Goal: Task Accomplishment & Management: Complete application form

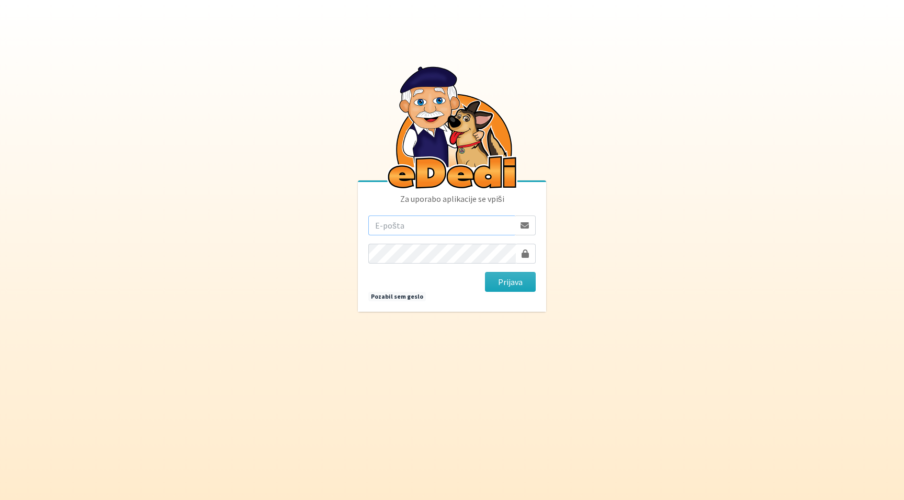
type input "teja.rupnik@erps.si"
click at [510, 282] on button "Prijava" at bounding box center [510, 282] width 51 height 20
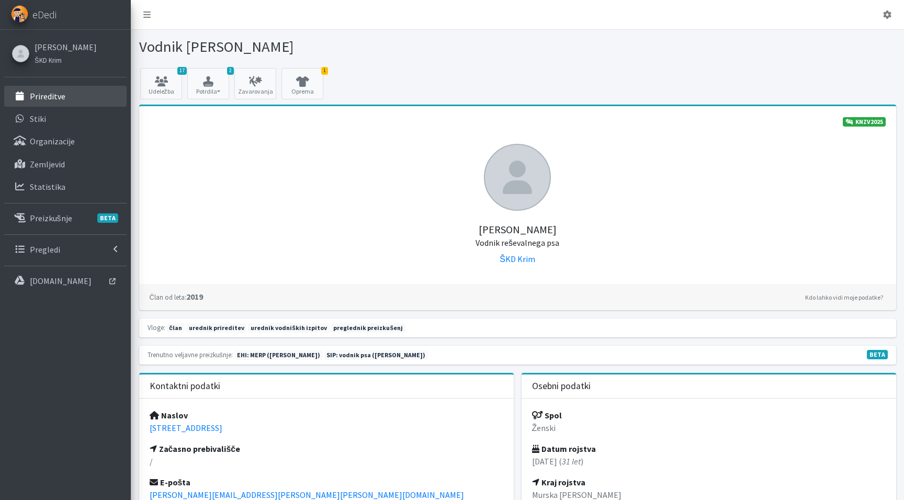
click at [52, 92] on p "Prireditve" at bounding box center [48, 96] width 36 height 10
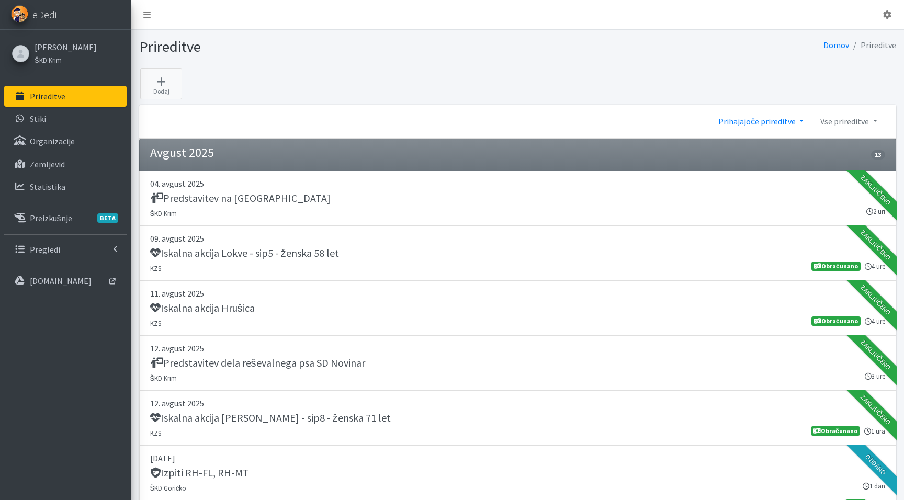
click at [758, 118] on link "Prihajajoče prireditve" at bounding box center [761, 121] width 102 height 21
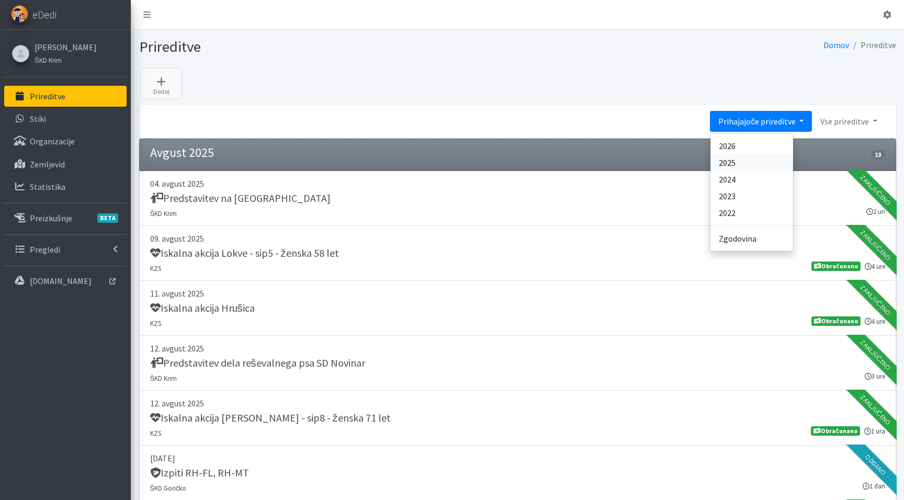
click at [732, 166] on link "2025" at bounding box center [751, 162] width 83 height 17
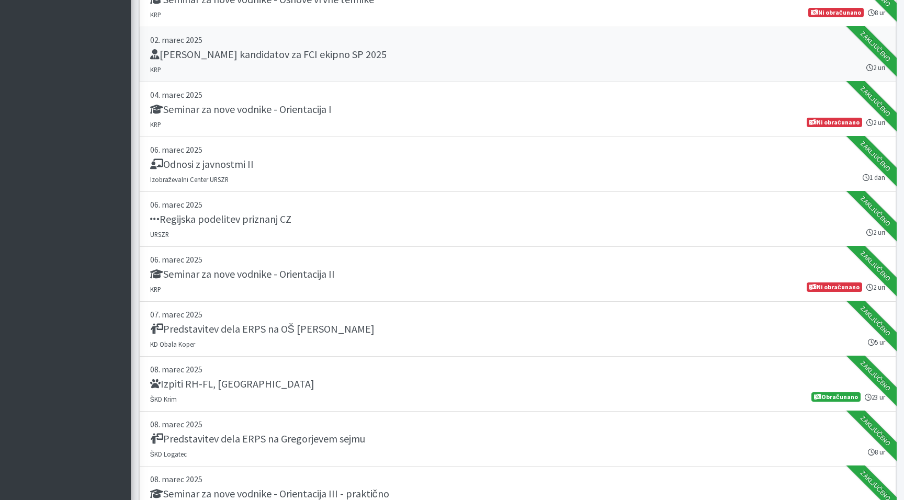
scroll to position [2689, 0]
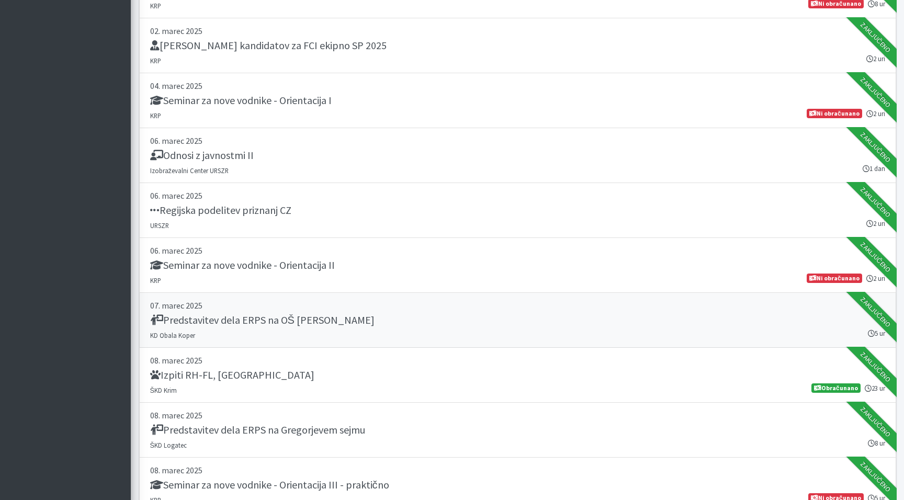
click at [163, 320] on h5 "Predstavitev dela ERPS na OŠ Dušana Bordona" at bounding box center [262, 320] width 224 height 13
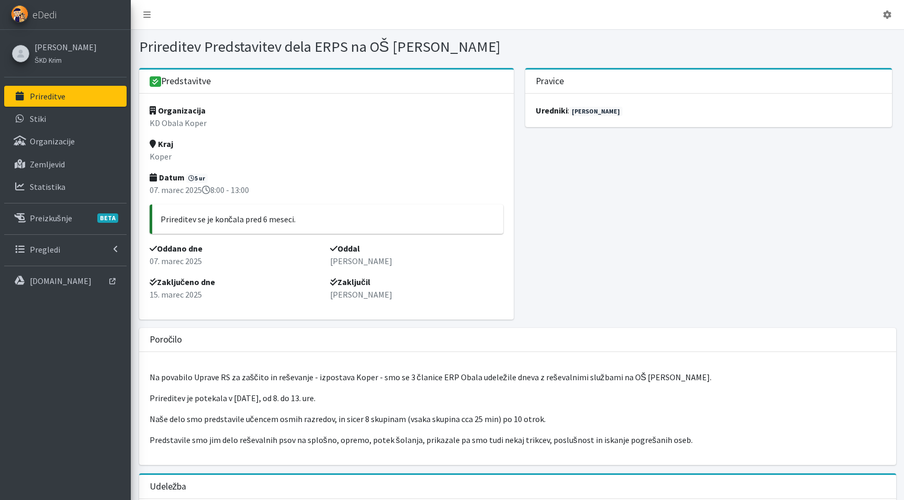
drag, startPoint x: 206, startPoint y: 47, endPoint x: 503, endPoint y: 44, distance: 296.6
click at [503, 44] on h1 "Prireditev Predstavitev dela ERPS na OŠ Dušana Bordona" at bounding box center [326, 47] width 374 height 18
copy h1 "Predstavitev dela ERPS na OŠ Dušana Bordona"
click at [48, 96] on p "Prireditve" at bounding box center [48, 96] width 36 height 10
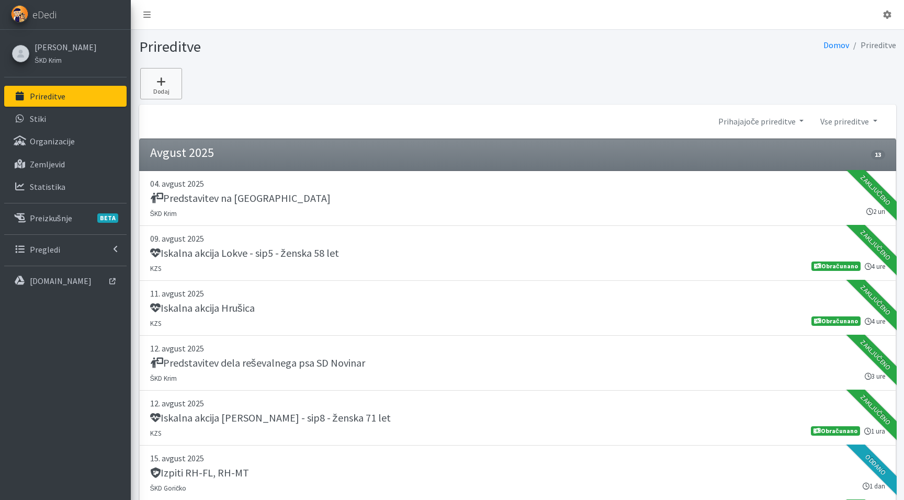
click at [161, 76] on icon at bounding box center [161, 81] width 36 height 10
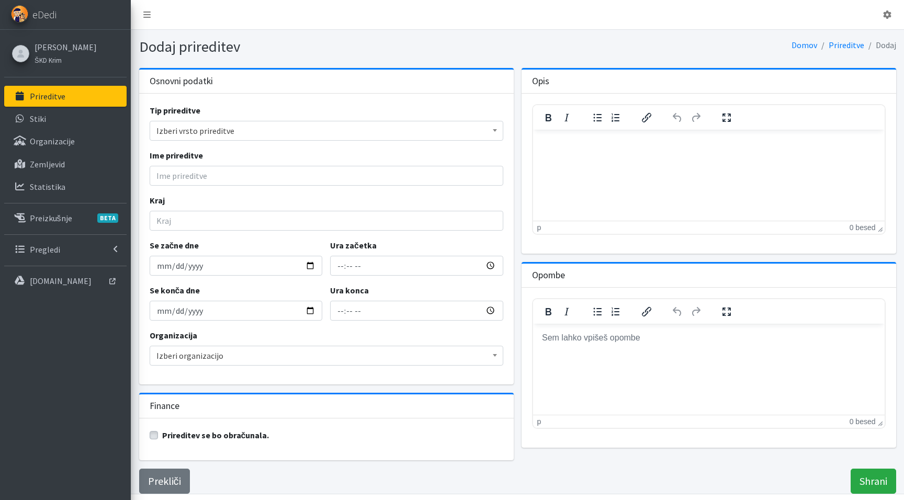
click at [194, 134] on span "Izberi vrsto prireditve" at bounding box center [326, 130] width 340 height 15
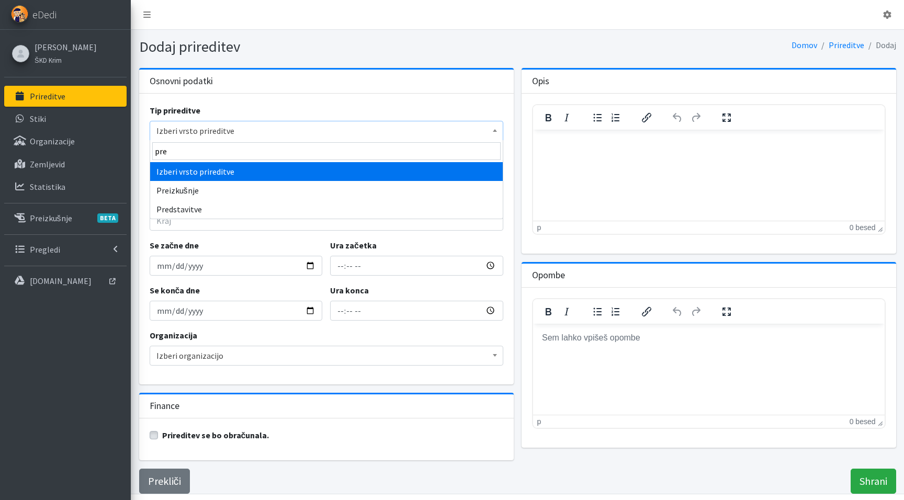
type input "pred"
select select "1011"
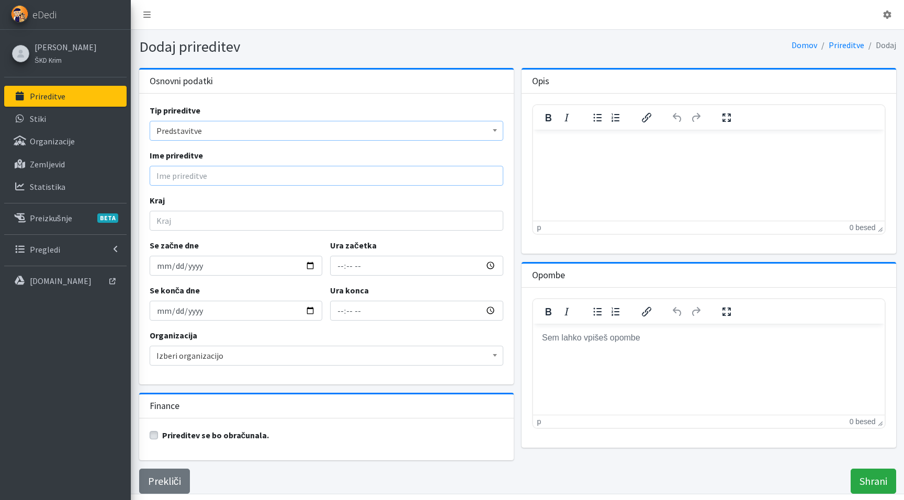
click at [186, 176] on input "Ime prireditve" at bounding box center [327, 176] width 354 height 20
paste input "Predstavitev dela ERPS na OŠ Dušana Bordona"
drag, startPoint x: 316, startPoint y: 179, endPoint x: 249, endPoint y: 178, distance: 67.0
click at [249, 178] on input "Predstavitev dela ERPS na OŠ Dušana Bordona" at bounding box center [327, 176] width 354 height 20
paste input "Evropskega tedna mobilnosti"
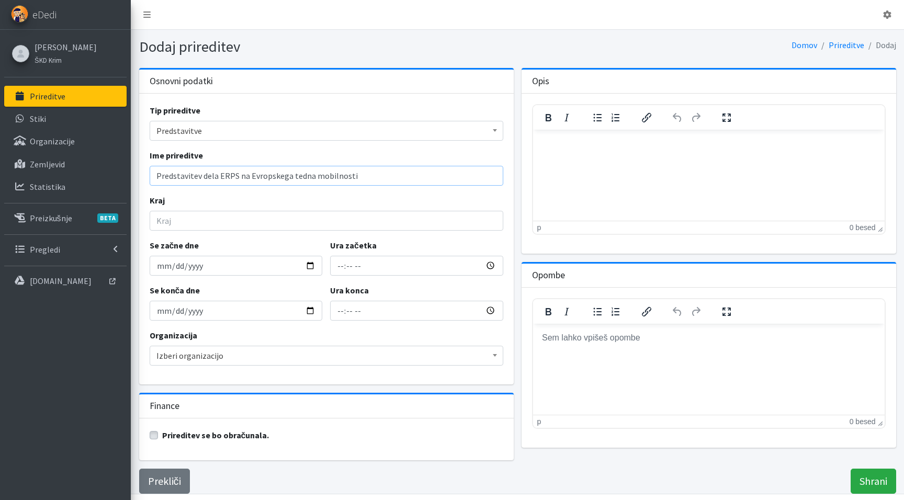
click at [288, 176] on input "Predstavitev dela ERPS na Evropskega tedna mobilnosti" at bounding box center [327, 176] width 354 height 20
type input "Predstavitev dela ERPS na Evropskem tednu mobilnosti"
click at [238, 215] on input "Kraj" at bounding box center [327, 221] width 354 height 20
type input "Cerkno"
click at [161, 265] on input "Se začne dne" at bounding box center [236, 266] width 173 height 20
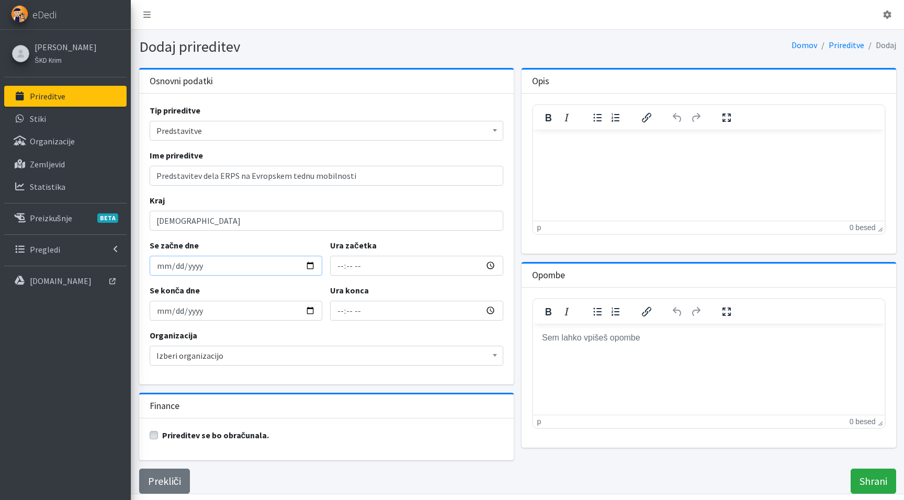
type input "2025-09-20"
click at [268, 289] on div "Se konča dne 2025-09-20" at bounding box center [235, 302] width 181 height 37
click at [345, 266] on input "Ura začetka" at bounding box center [416, 266] width 173 height 20
click at [355, 265] on input "Ura začetka" at bounding box center [416, 266] width 173 height 20
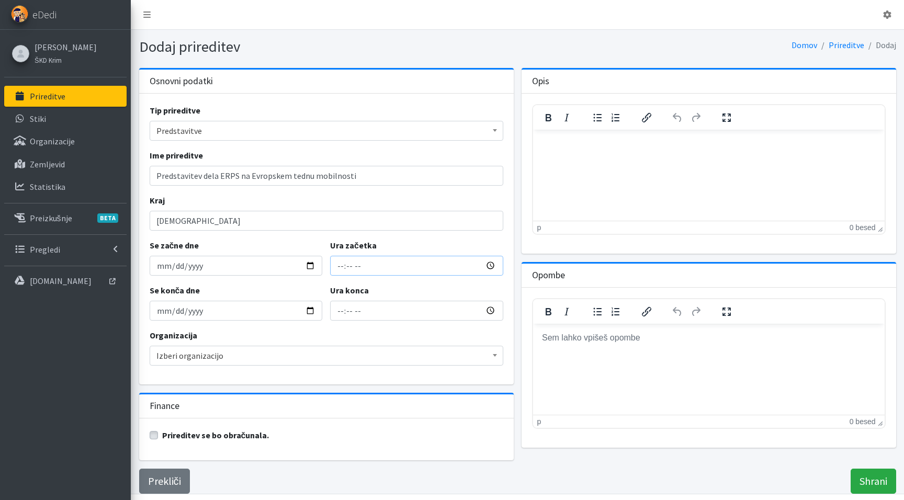
type input "17:00"
click at [342, 312] on input "19:00" at bounding box center [416, 311] width 173 height 20
type input "18:00"
click at [258, 356] on span "Izberi organizacijo" at bounding box center [326, 355] width 340 height 15
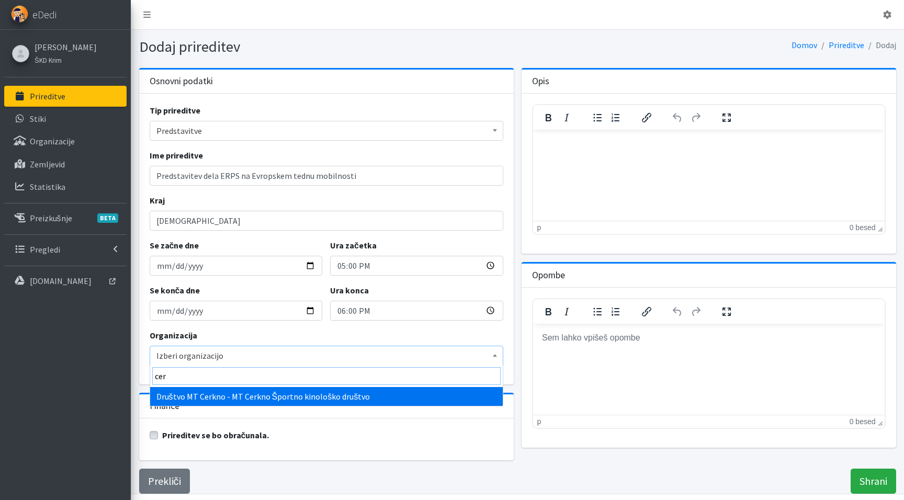
type input "cerk"
select select "1079"
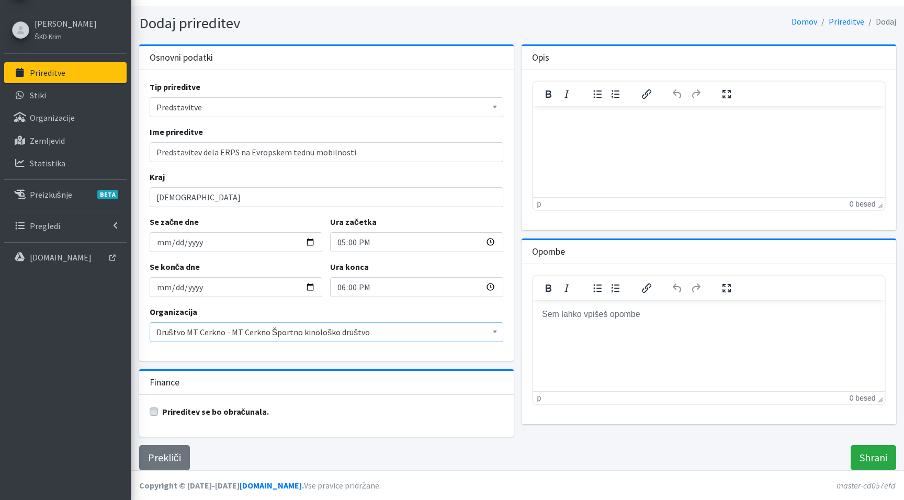
scroll to position [23, 0]
click at [868, 458] on input "Shrani" at bounding box center [873, 458] width 46 height 25
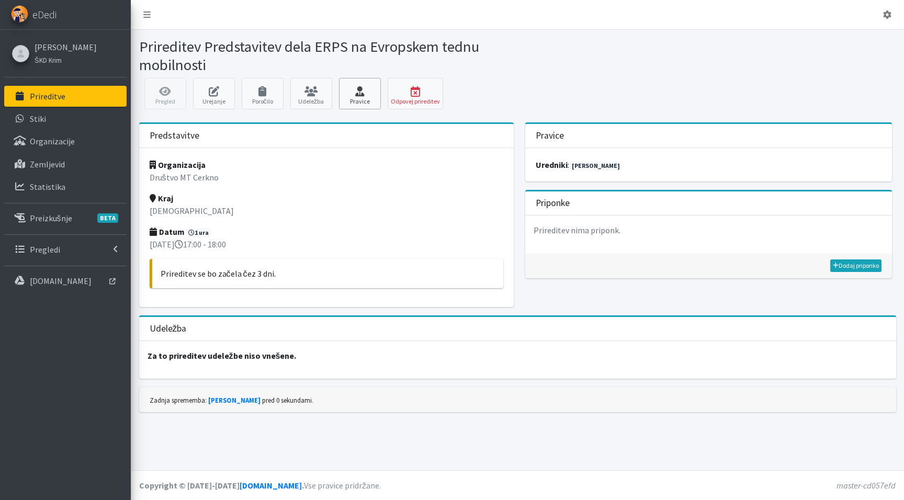
click at [351, 94] on icon at bounding box center [360, 91] width 36 height 10
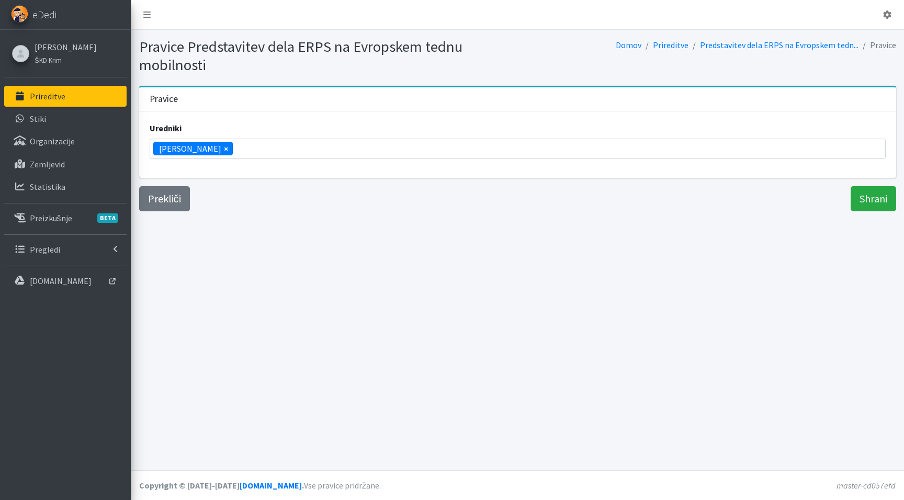
click at [224, 147] on span "×" at bounding box center [226, 148] width 4 height 13
select select
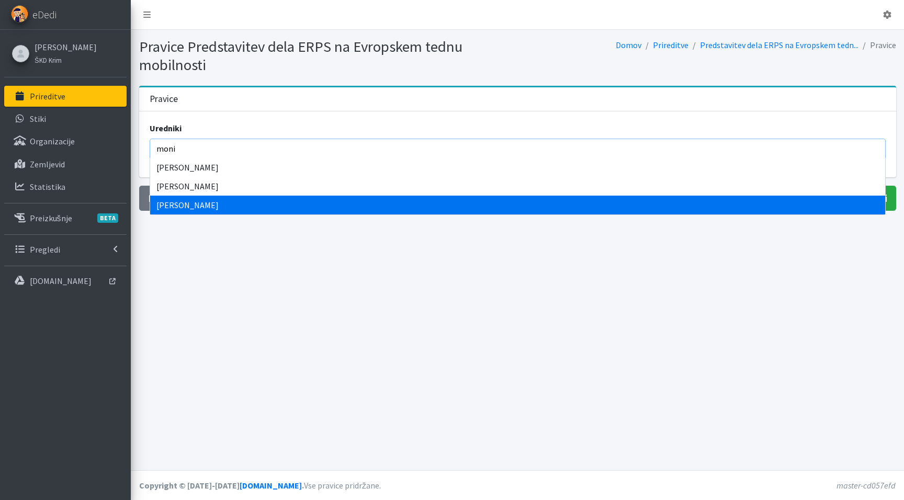
type input "moni"
select select "1280"
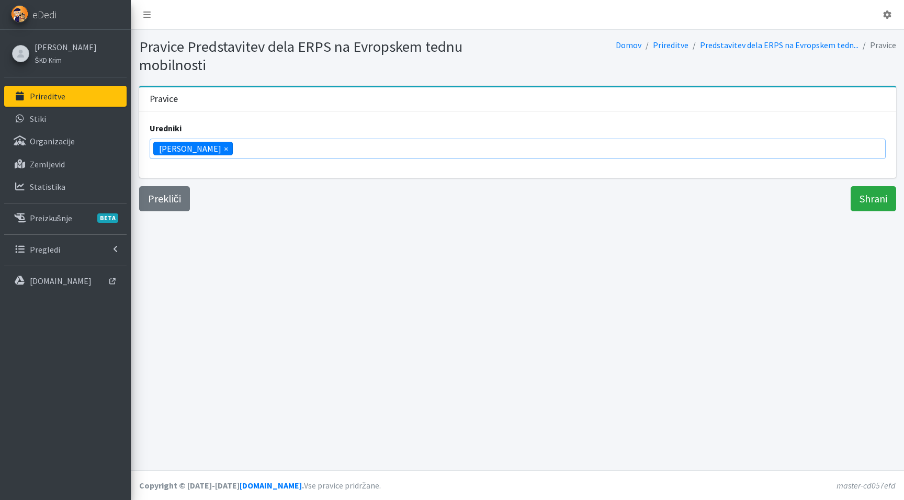
scroll to position [3218, 0]
click at [869, 199] on input "Shrani" at bounding box center [873, 198] width 46 height 25
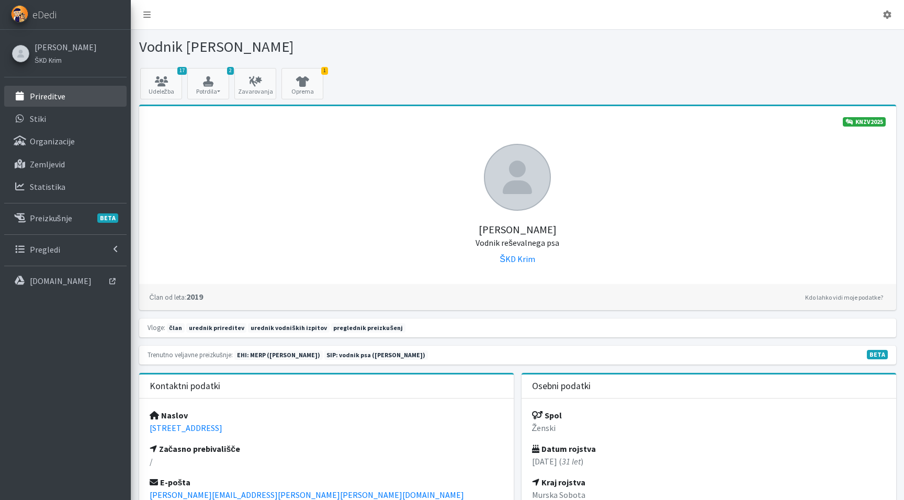
click at [54, 96] on p "Prireditve" at bounding box center [48, 96] width 36 height 10
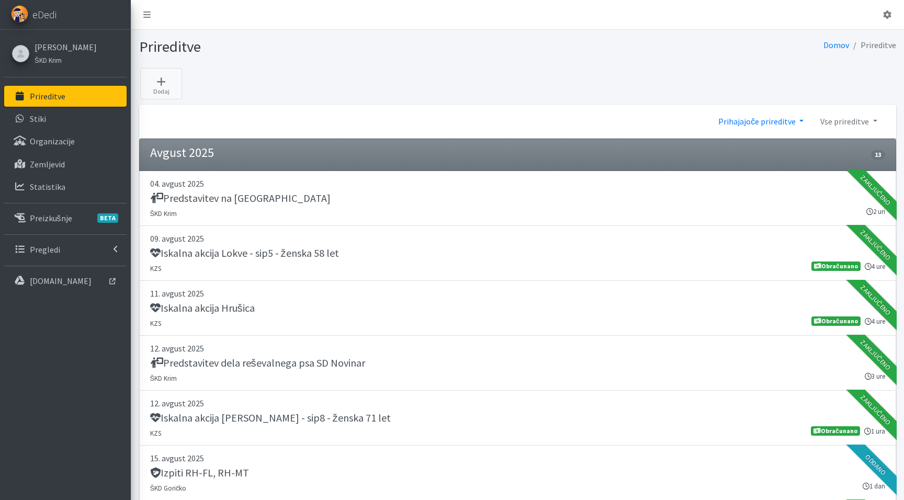
click at [753, 112] on link "Prihajajoče prireditve" at bounding box center [761, 121] width 102 height 21
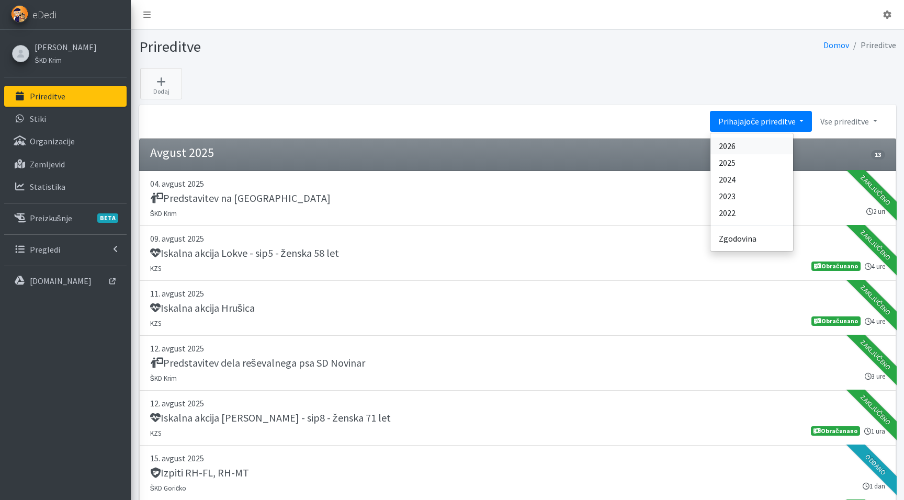
click at [736, 145] on link "2026" at bounding box center [751, 146] width 83 height 17
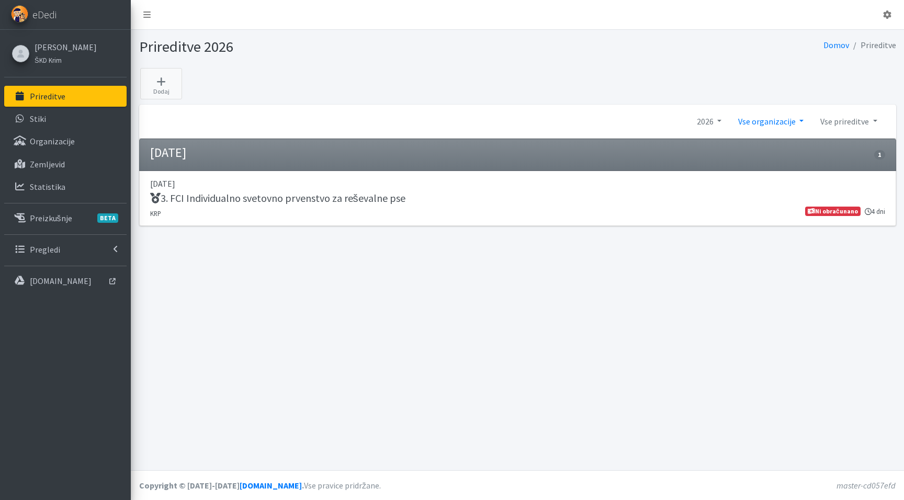
click at [756, 122] on link "Vse organizacije" at bounding box center [771, 121] width 82 height 21
click at [715, 120] on link "2026" at bounding box center [708, 121] width 41 height 21
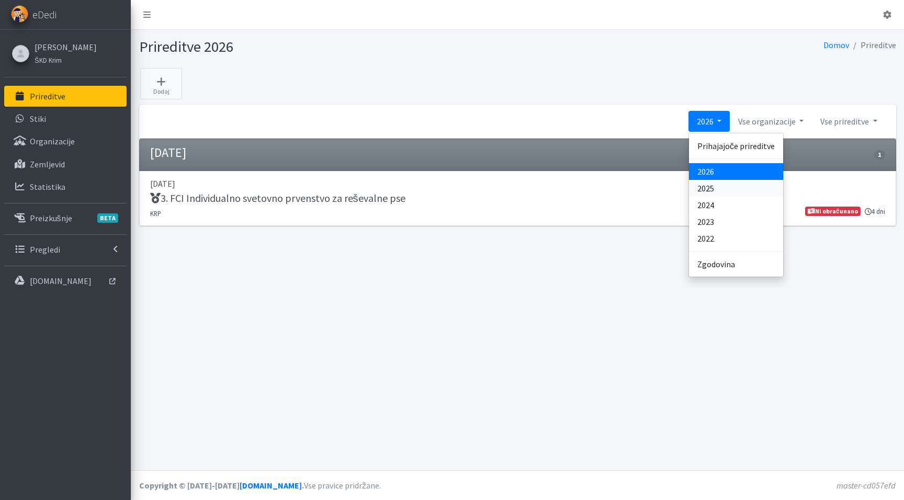
click at [714, 184] on link "2025" at bounding box center [736, 188] width 94 height 17
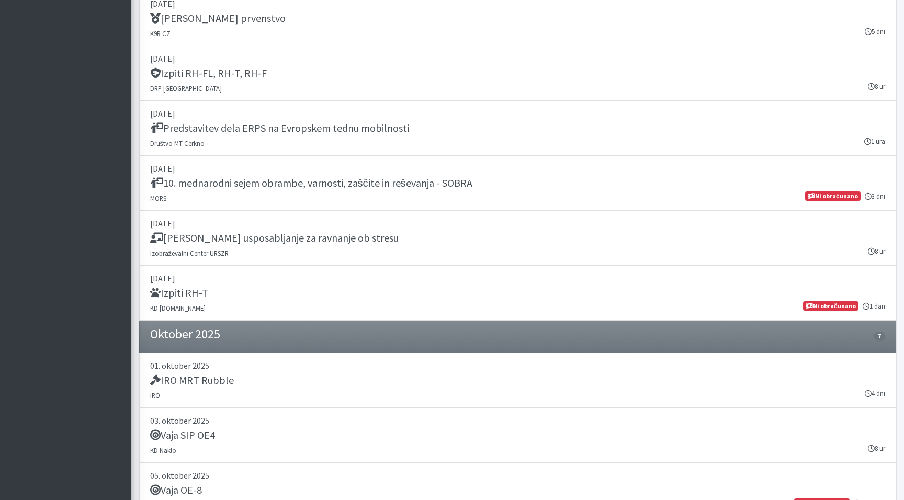
scroll to position [12902, 0]
